Goal: Task Accomplishment & Management: Manage account settings

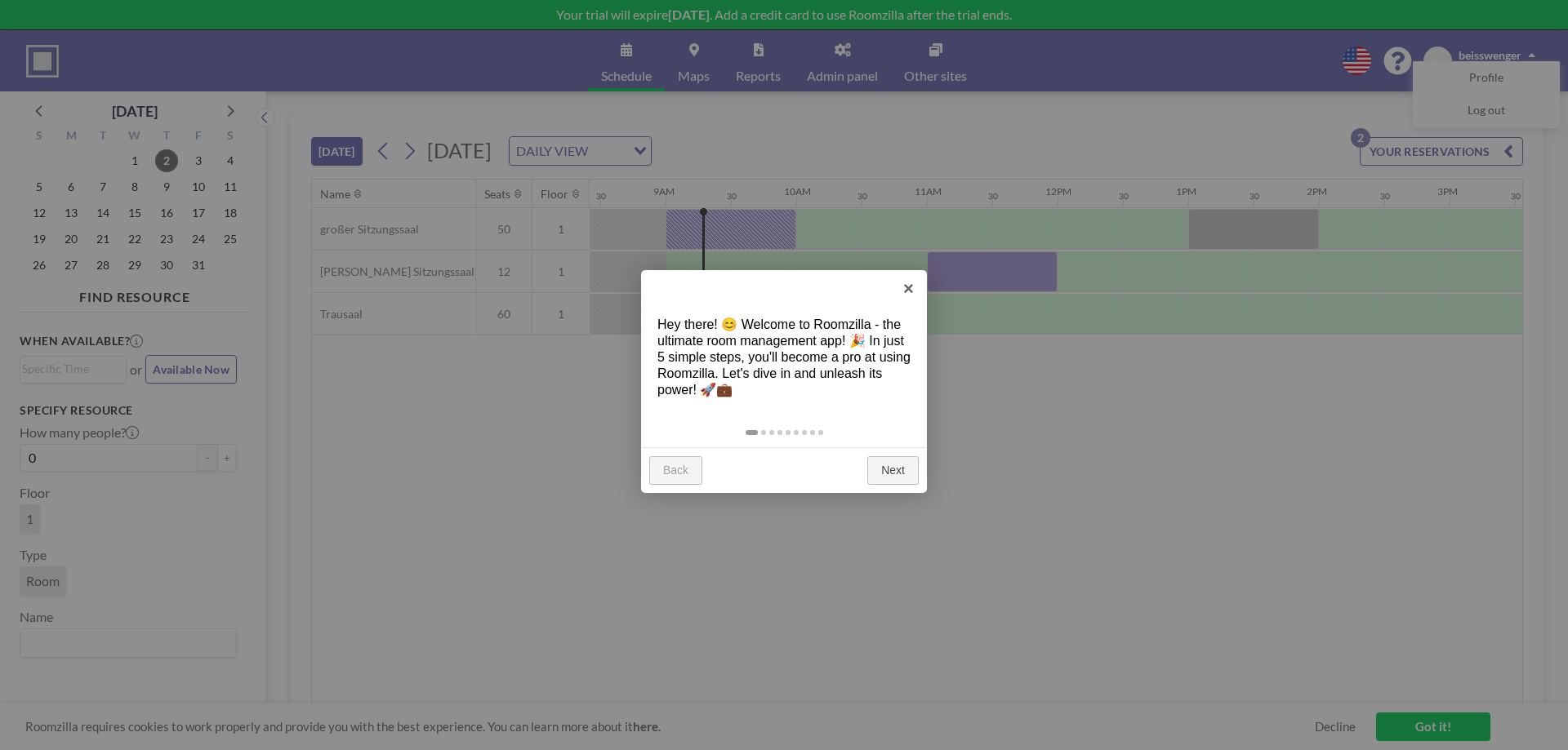
scroll to position [0, 1111]
click at [881, 475] on link "Next" at bounding box center [892, 471] width 51 height 30
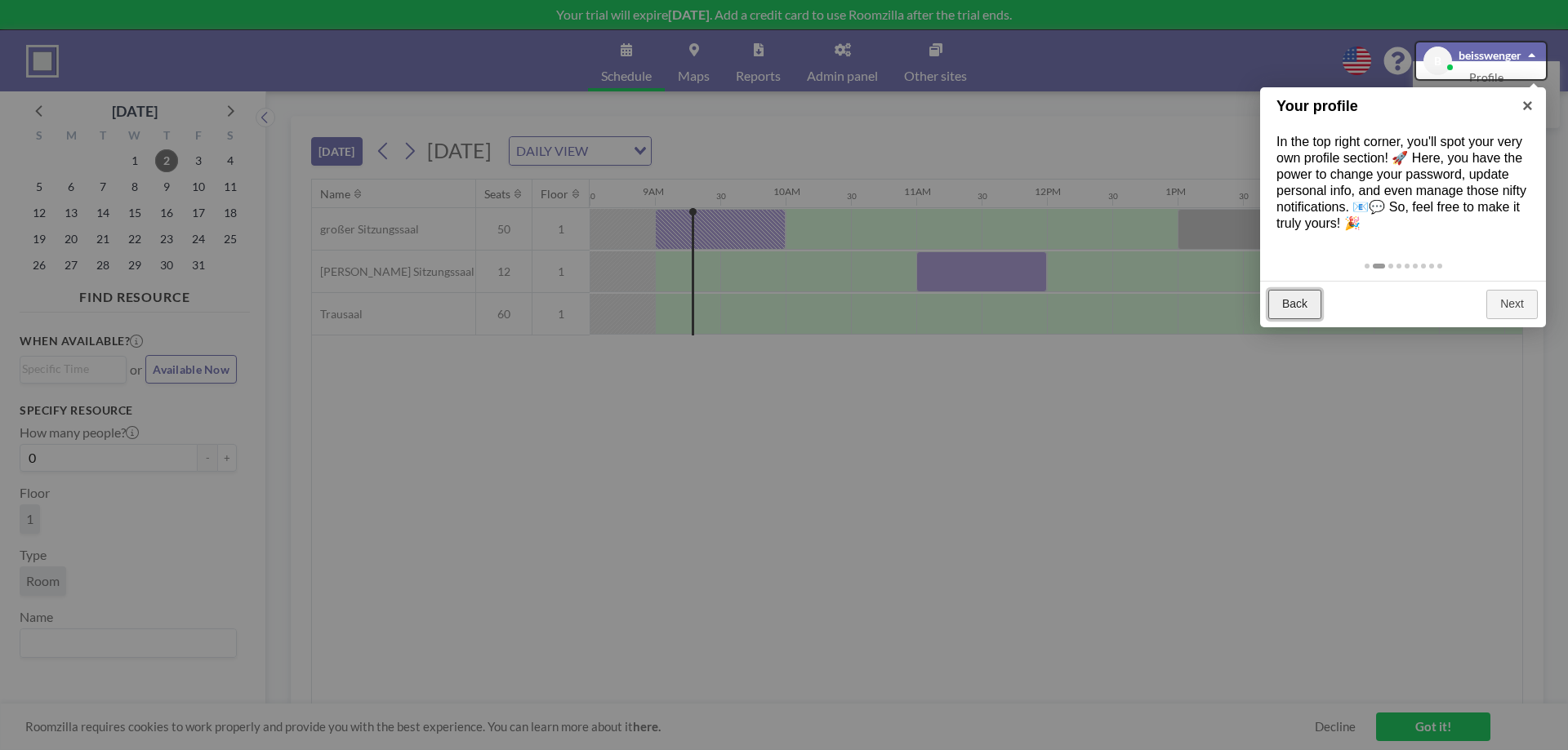
click at [1288, 307] on link "Back" at bounding box center [1294, 304] width 53 height 30
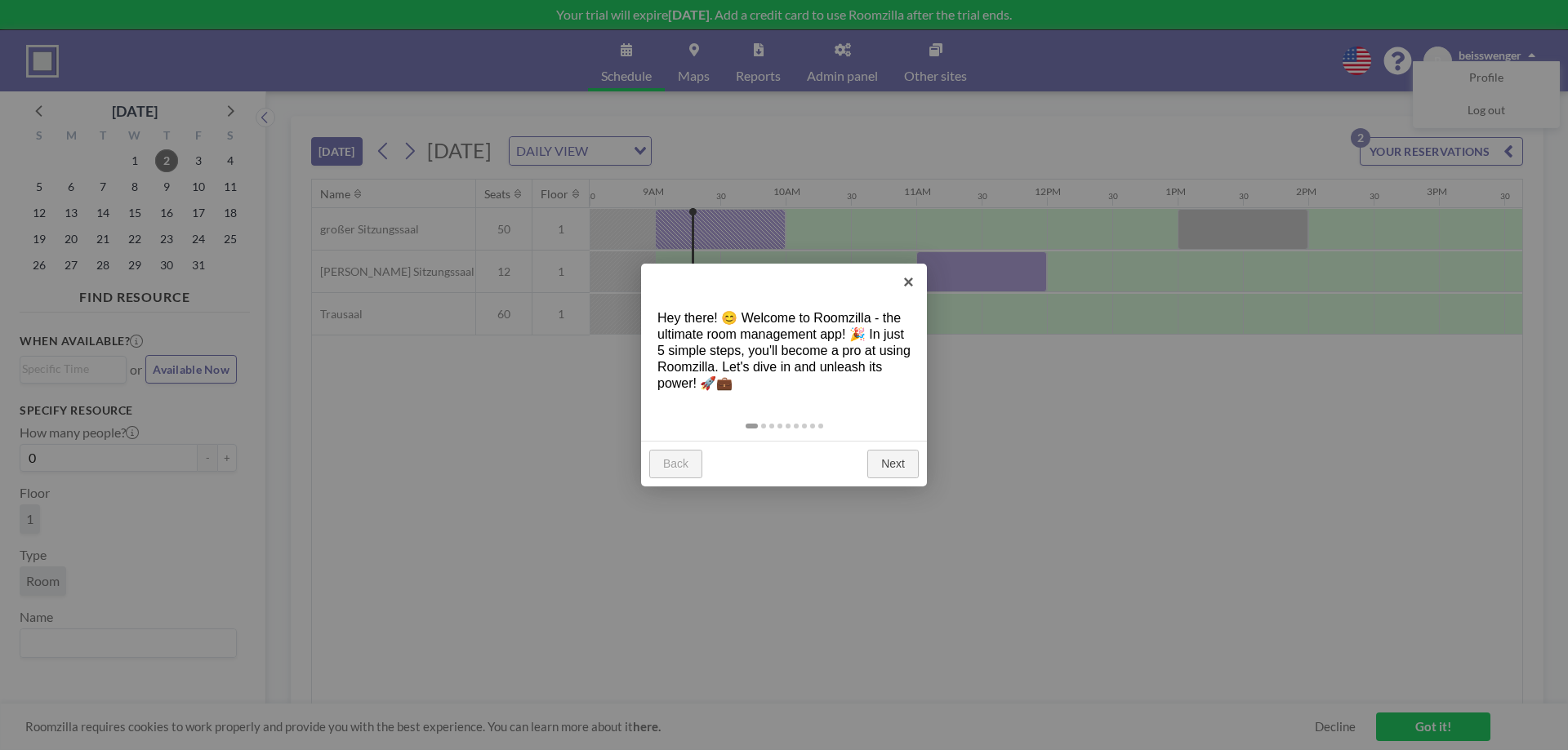
click at [953, 445] on div at bounding box center [784, 375] width 1568 height 750
click at [898, 463] on link "Next" at bounding box center [892, 464] width 51 height 30
click at [897, 458] on div at bounding box center [784, 375] width 1568 height 750
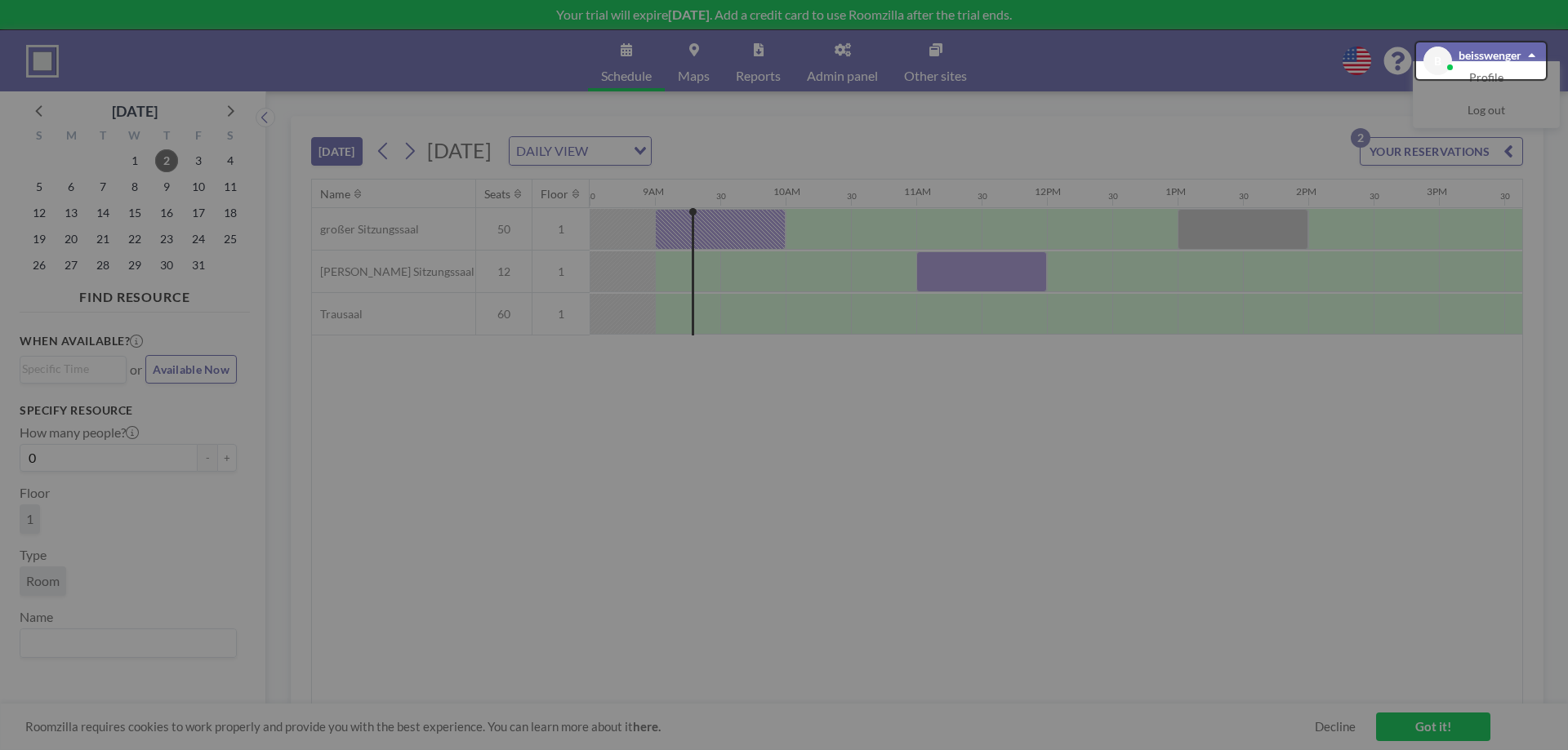
click at [899, 455] on div at bounding box center [784, 375] width 1568 height 750
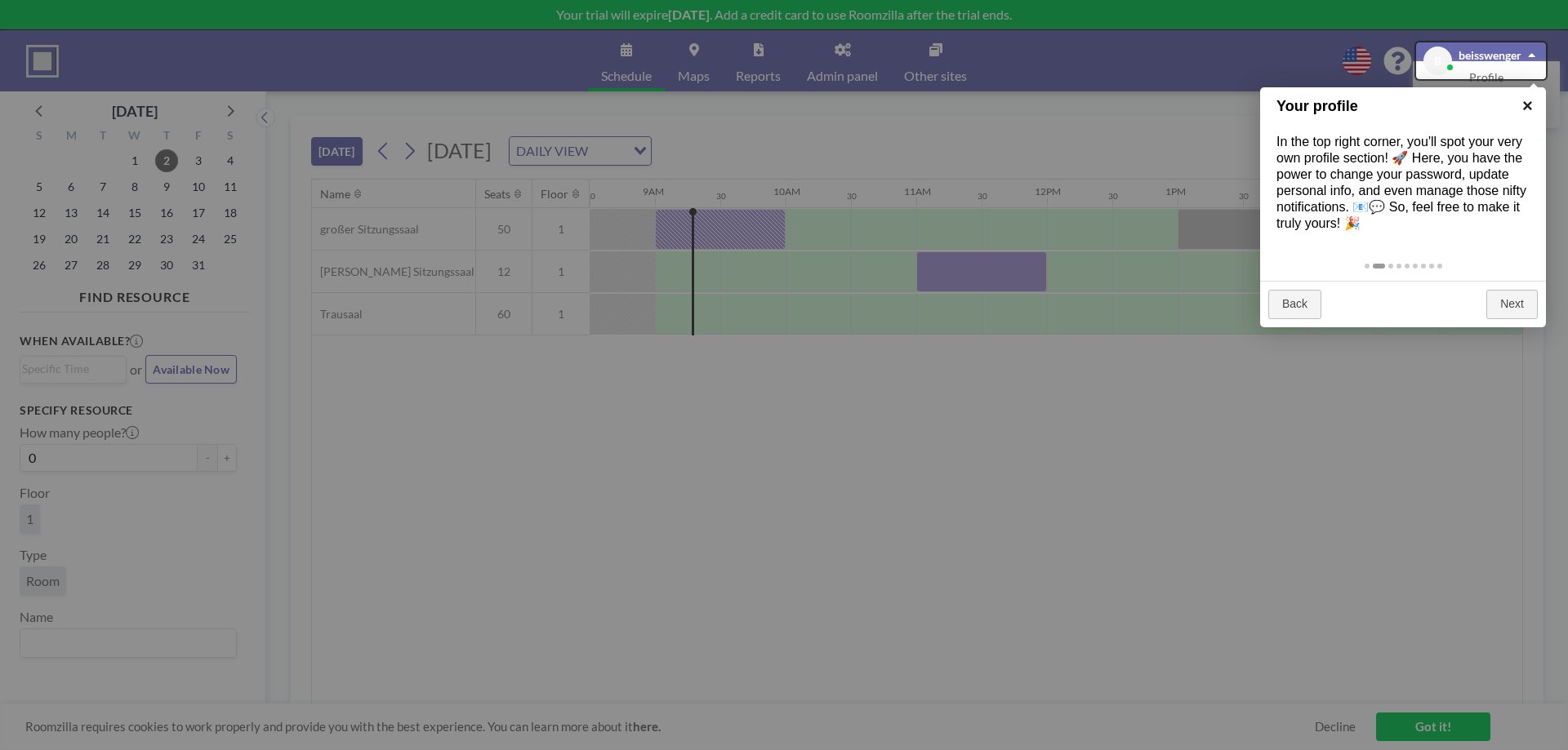
click at [1521, 103] on link "×" at bounding box center [1527, 105] width 37 height 37
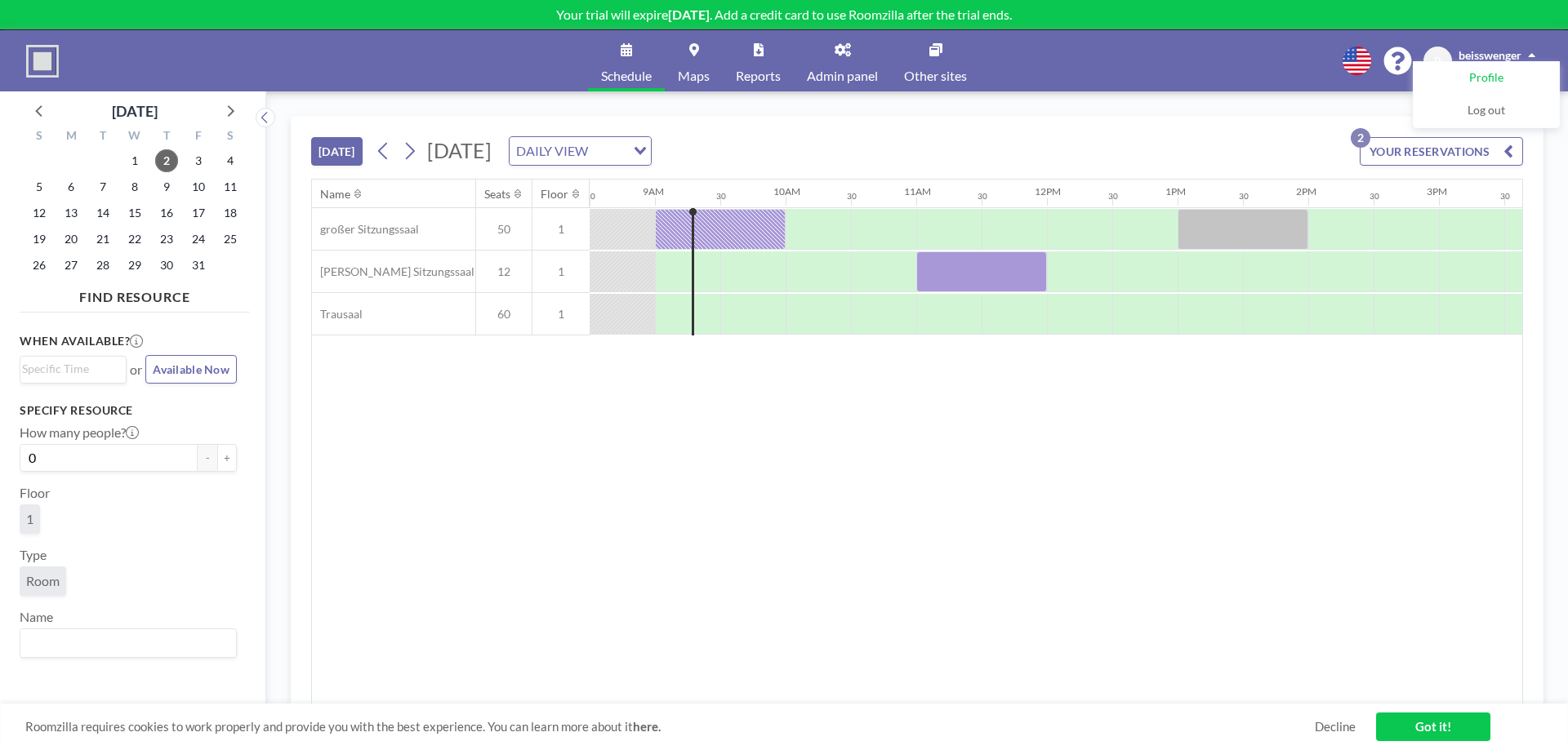
click at [1489, 80] on span "Profile" at bounding box center [1486, 78] width 34 height 16
click at [35, 382] on div "Loading..." at bounding box center [73, 369] width 107 height 28
click at [182, 371] on span "Available Now" at bounding box center [190, 368] width 76 height 13
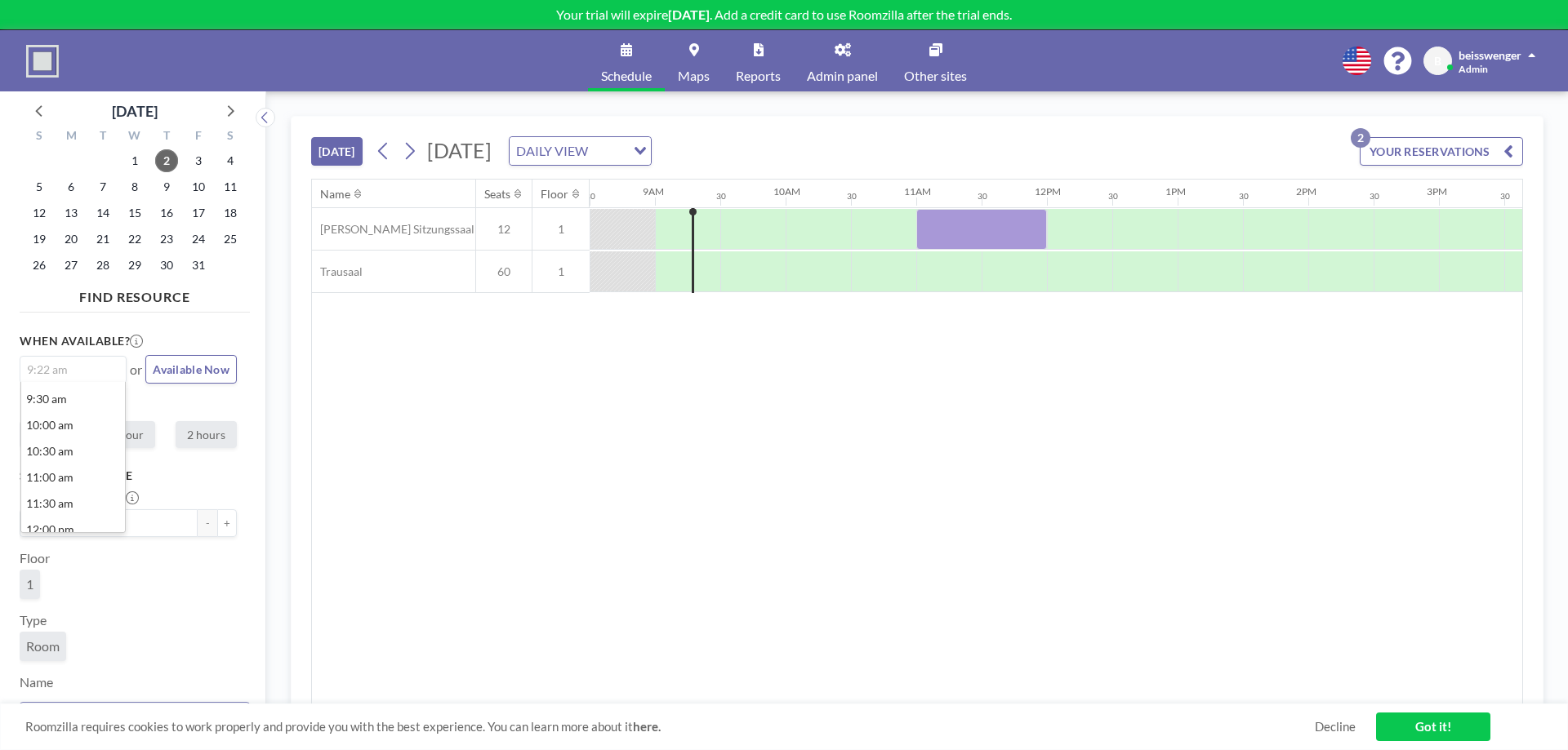
click at [78, 366] on input "Search for option" at bounding box center [69, 370] width 94 height 20
click at [71, 434] on li "10:00 am" at bounding box center [73, 425] width 103 height 26
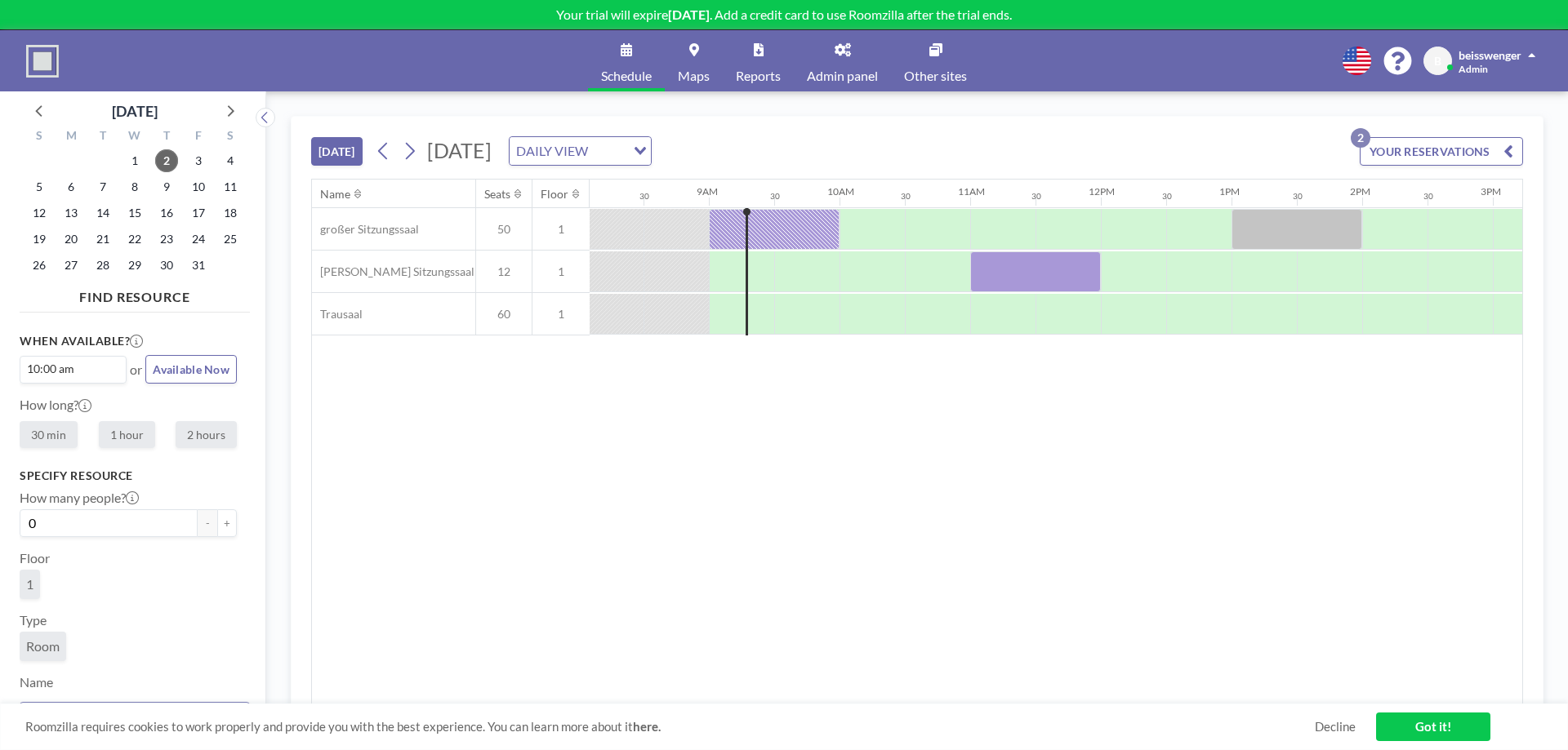
scroll to position [0, 1231]
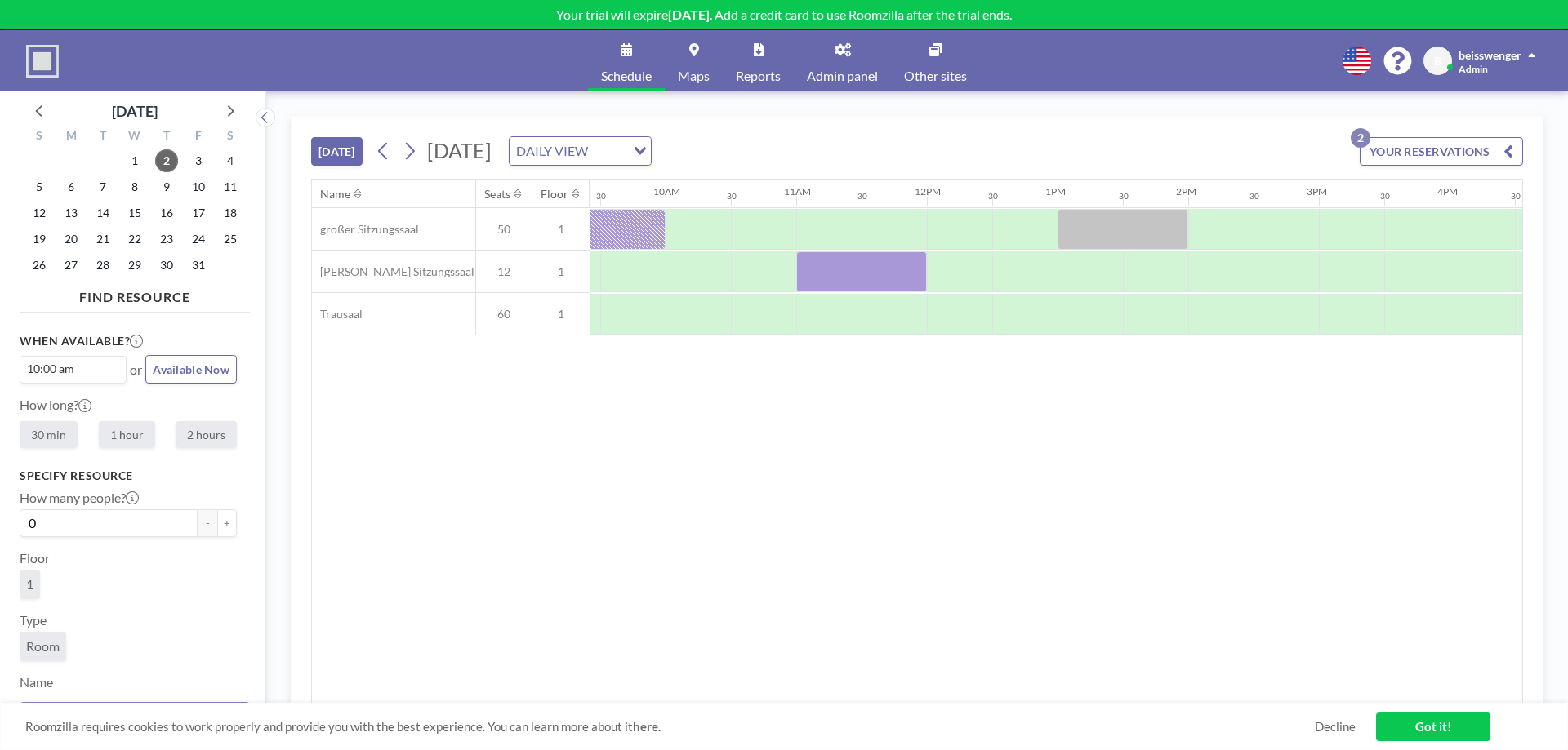
click at [134, 434] on label "1 hour" at bounding box center [127, 435] width 57 height 27
radio input "true"
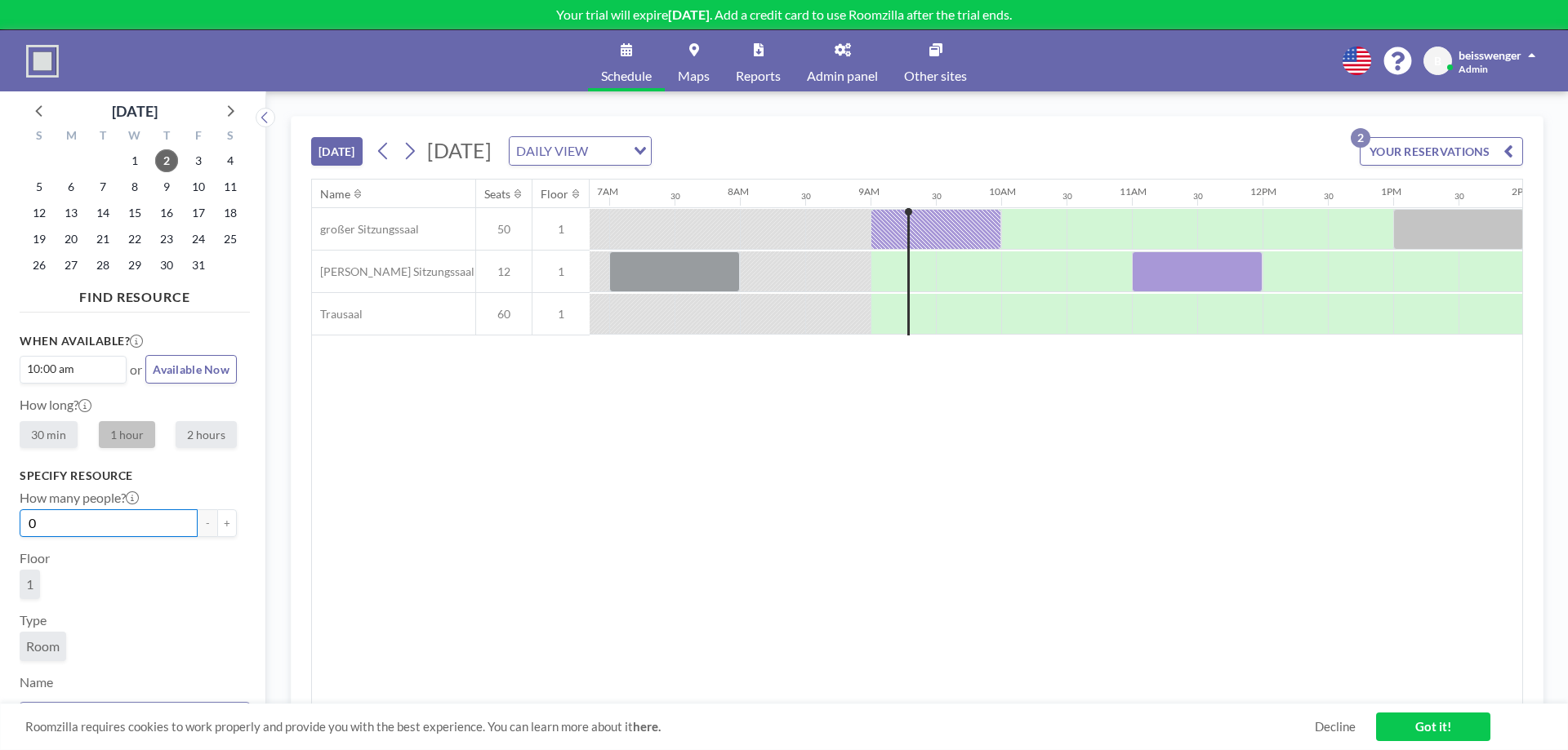
click at [129, 526] on input "0" at bounding box center [109, 523] width 178 height 28
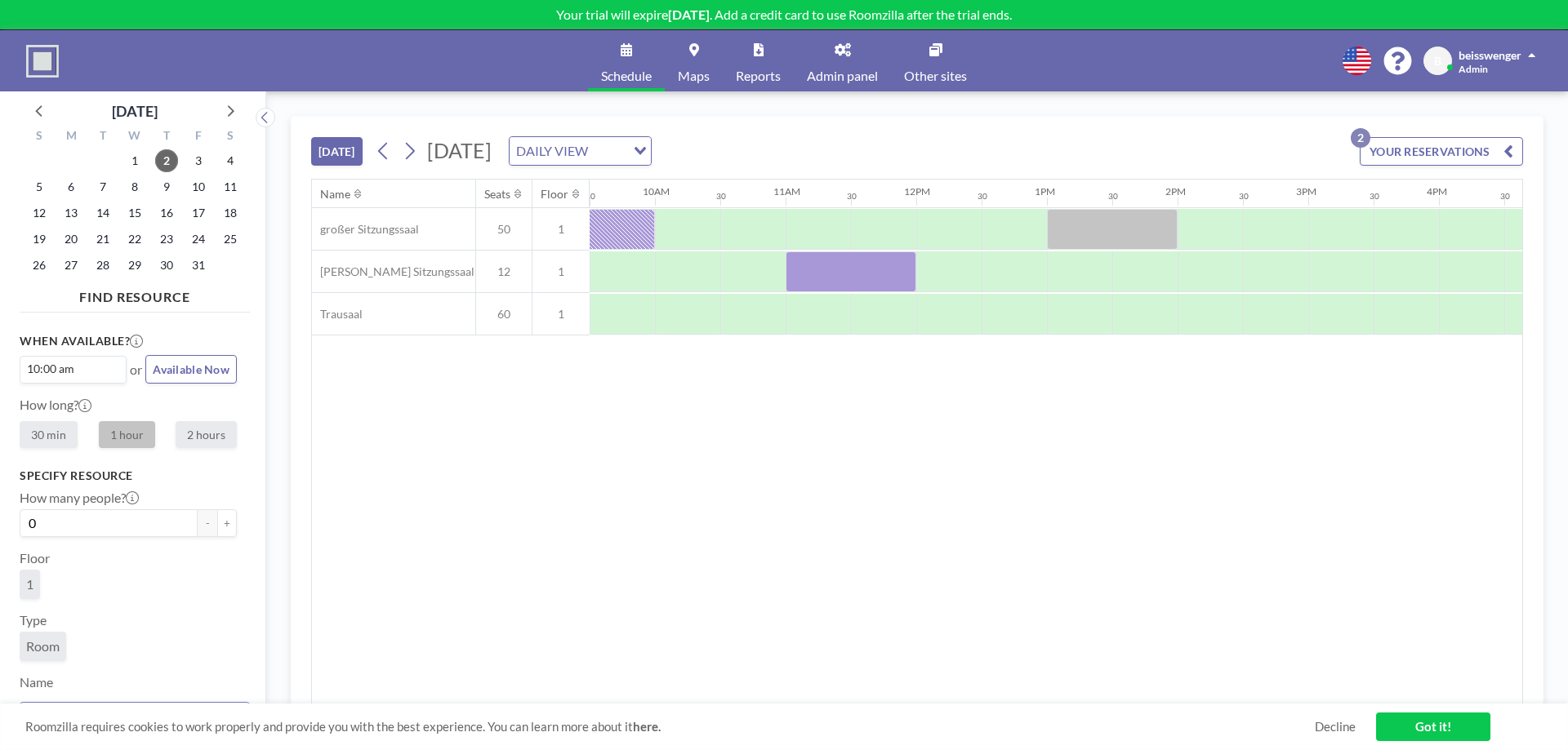
click at [1494, 66] on div "beisswenger Admin" at bounding box center [1496, 61] width 76 height 29
click at [1242, 62] on div "Schedule Maps Reports Admin panel Other sites English Polski 日本語 Española B bei…" at bounding box center [784, 61] width 1568 height 61
click at [1495, 84] on span "Profile" at bounding box center [1486, 78] width 34 height 16
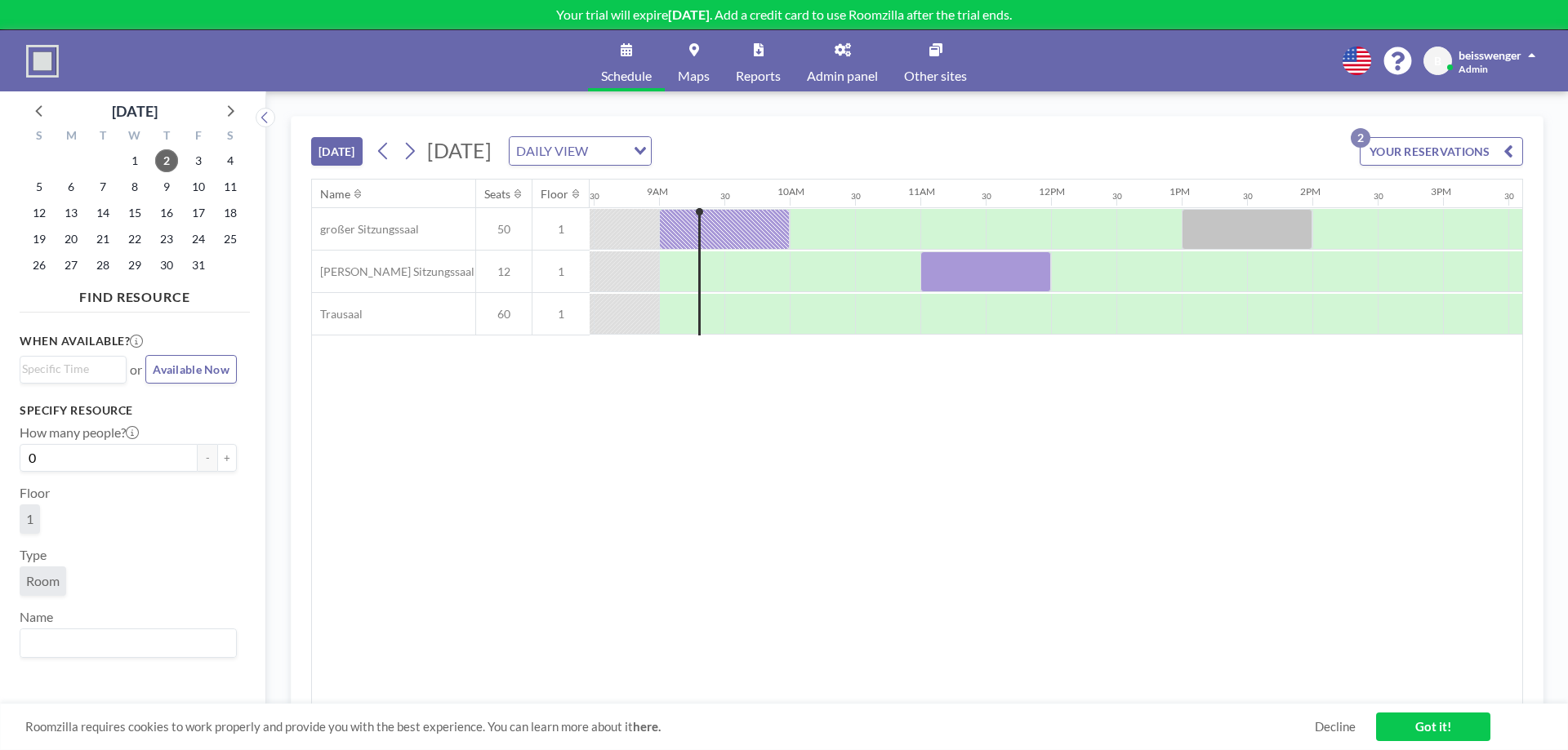
scroll to position [0, 1111]
click at [746, 4] on link "Your trial will expire in 14 days . Add a credit card to use Roomzilla after th…" at bounding box center [784, 15] width 1568 height 31
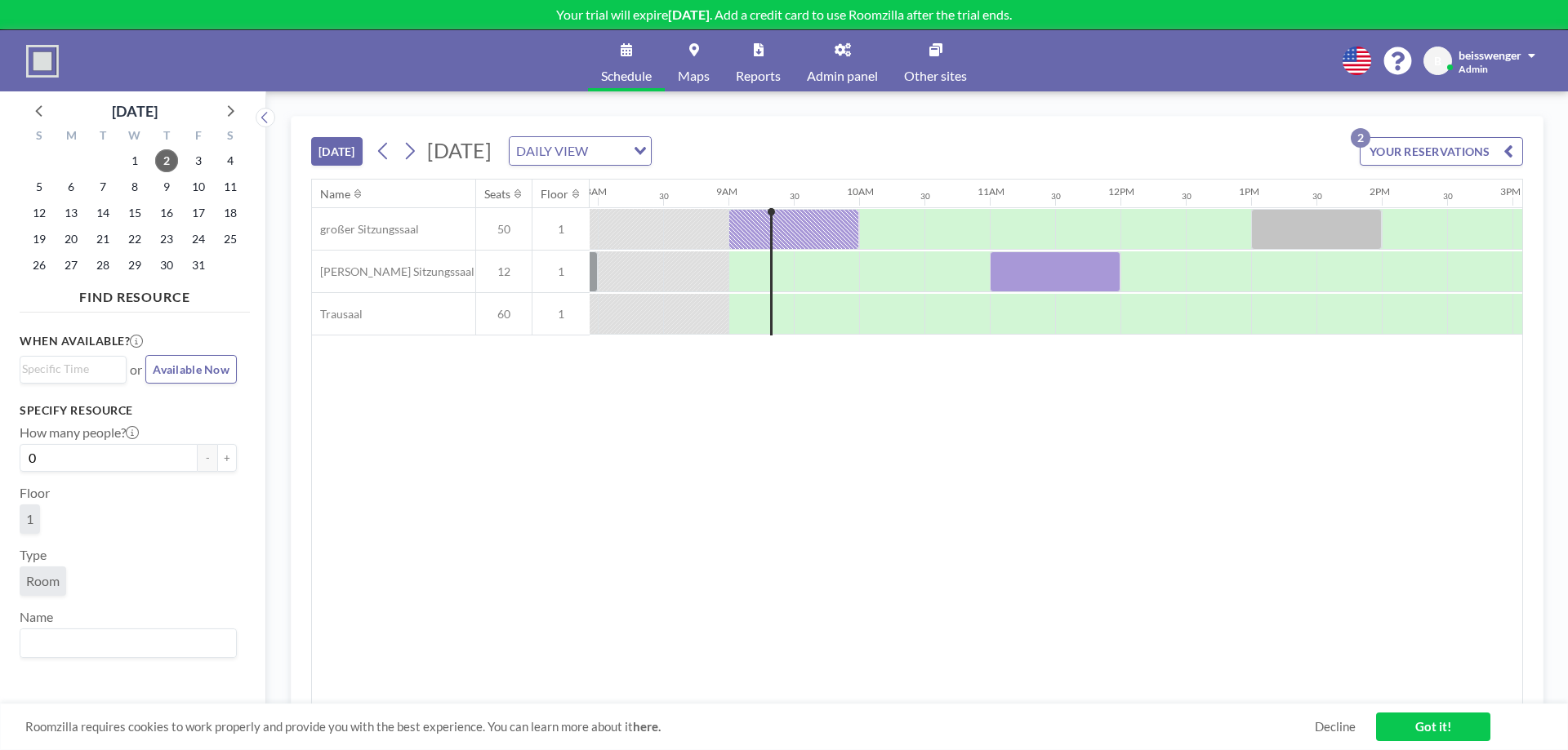
scroll to position [0, 1111]
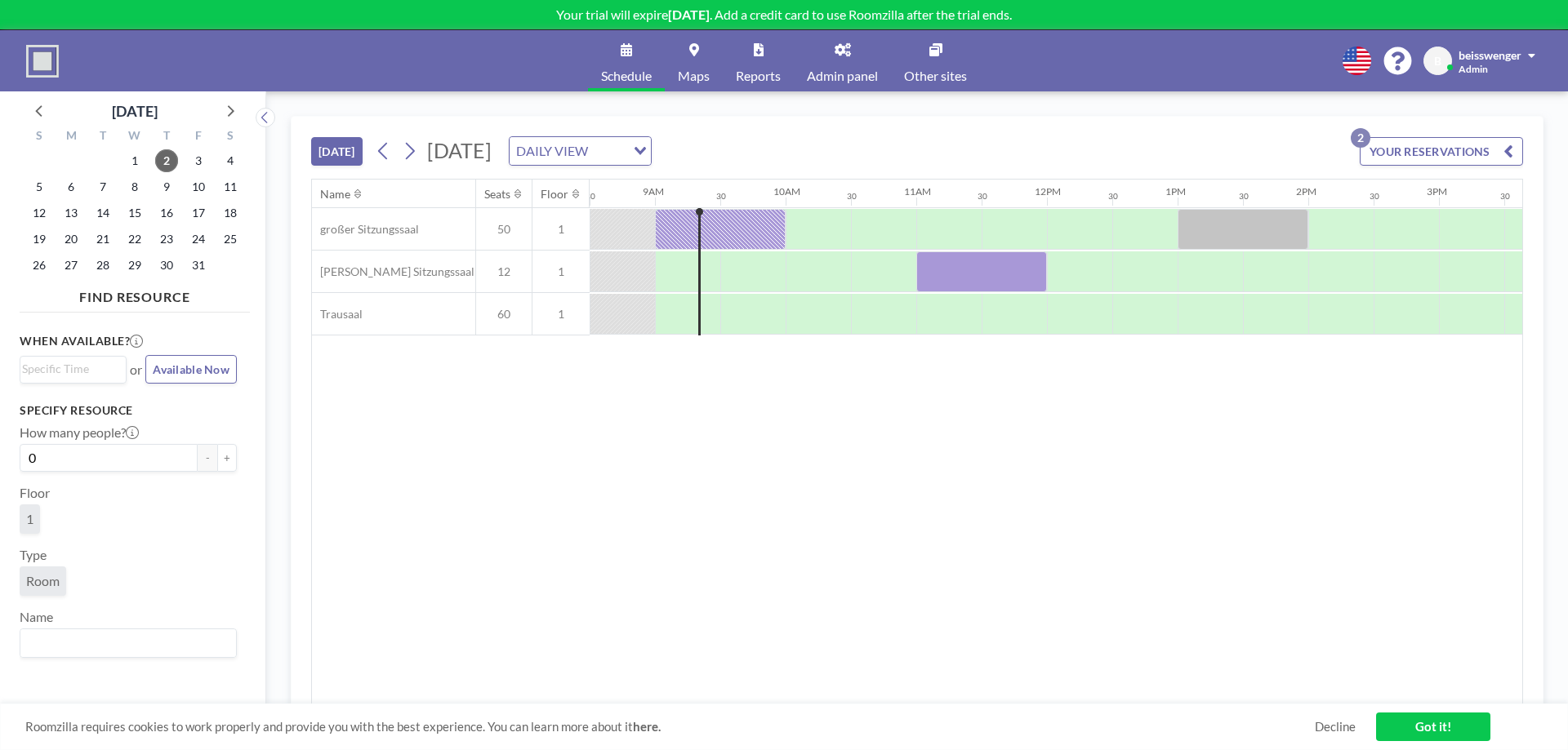
click at [849, 67] on link "Admin panel" at bounding box center [842, 61] width 97 height 61
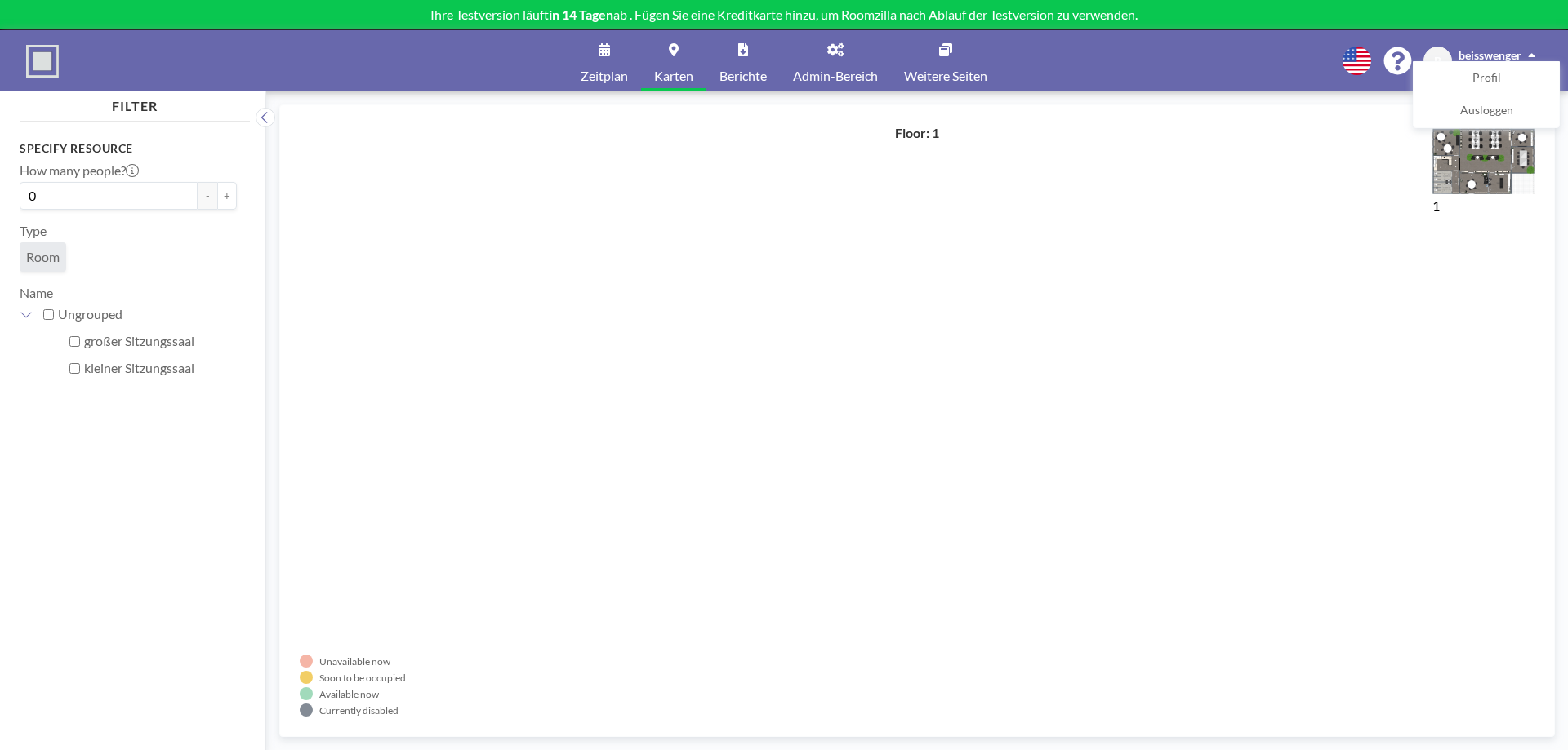
click at [625, 52] on link "Zeitplan" at bounding box center [605, 61] width 74 height 61
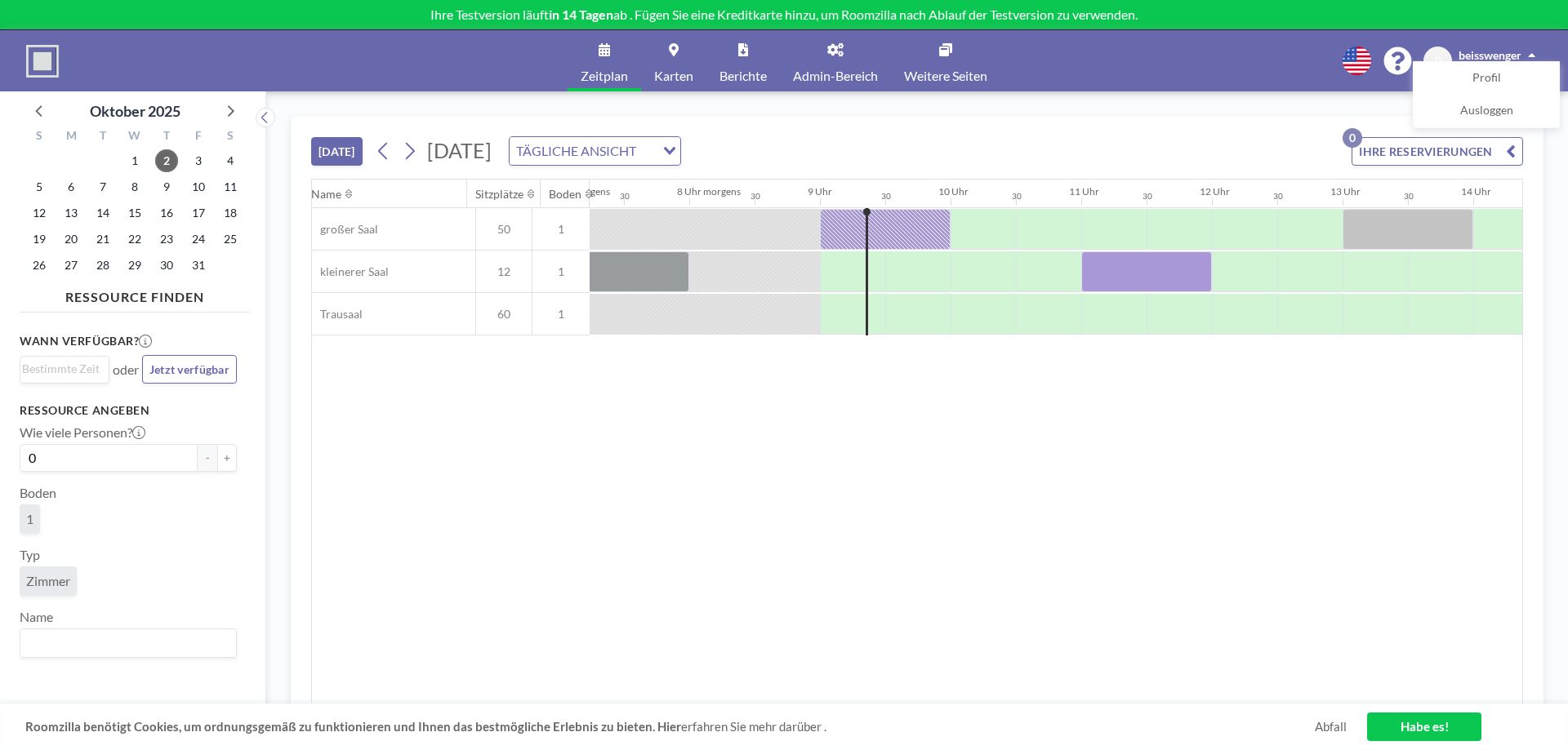
scroll to position [0, 1060]
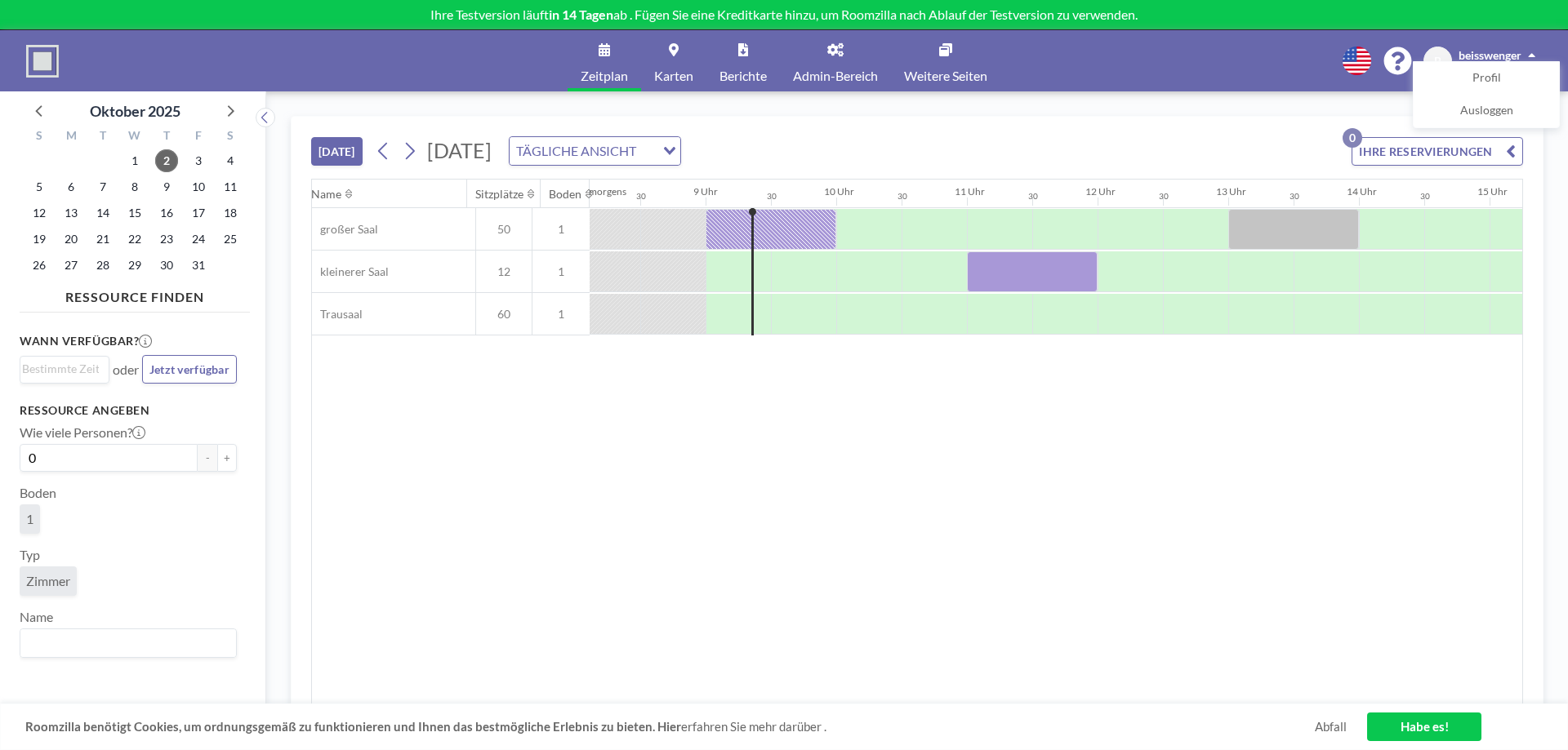
click at [844, 72] on font "Admin-Bereich" at bounding box center [835, 75] width 85 height 15
